Goal: Register for event/course

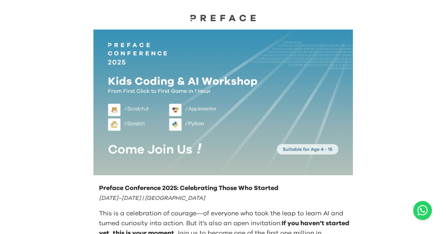
click at [239, 212] on p "This is a celebration of courage—of everyone who took the leap to learn AI and …" at bounding box center [224, 233] width 251 height 49
click at [102, 186] on p "Preface Conference 2025: Celebrating Those Who Started" at bounding box center [224, 189] width 251 height 10
click at [131, 186] on p "Preface Conference 2025: Celebrating Those Who Started" at bounding box center [224, 189] width 251 height 10
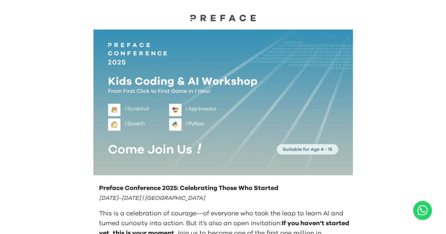
click at [170, 188] on p "Preface Conference 2025: Celebrating Those Who Started" at bounding box center [224, 189] width 251 height 10
click at [193, 188] on p "Preface Conference 2025: Celebrating Those Who Started" at bounding box center [224, 189] width 251 height 10
click at [228, 188] on p "Preface Conference 2025: Celebrating Those Who Started" at bounding box center [224, 189] width 251 height 10
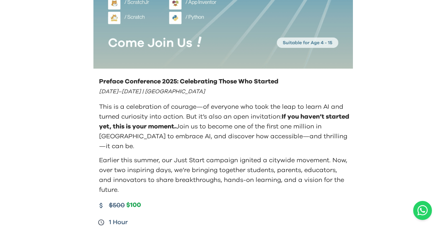
scroll to position [141, 0]
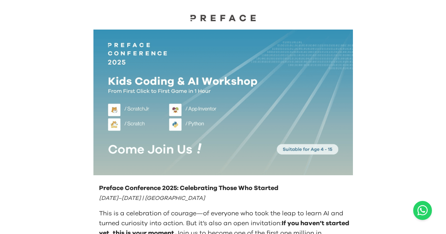
click at [223, 18] on img at bounding box center [223, 17] width 71 height 7
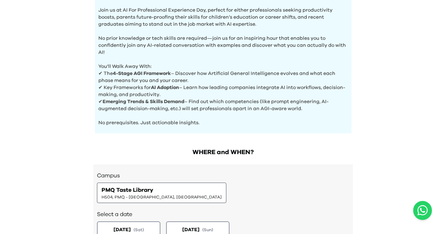
scroll to position [246, 0]
